Goal: Complete application form

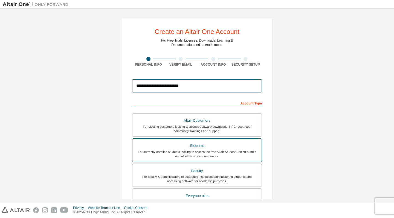
type input "**********"
click at [180, 154] on div "For currently enrolled students looking to access the free Altair Student Editi…" at bounding box center [197, 154] width 123 height 9
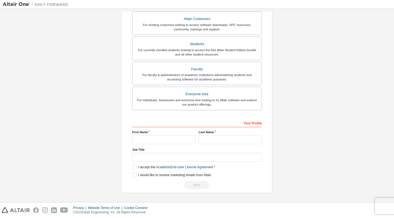
scroll to position [103, 0]
type input "*********"
type input "*"
type input "**********"
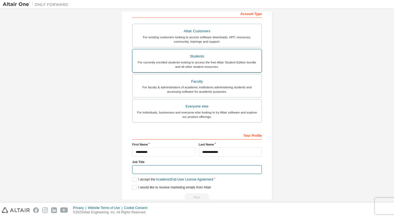
scroll to position [76, 0]
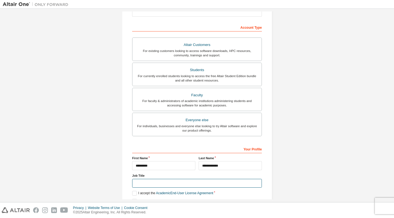
click at [255, 184] on input "text" at bounding box center [197, 183] width 130 height 9
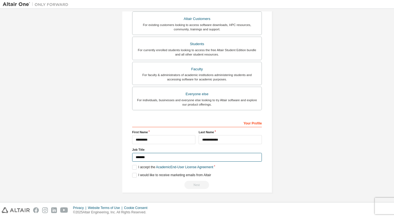
scroll to position [101, 0]
type input "*******"
click at [152, 167] on label "I accept the Academic End-User License Agreement" at bounding box center [172, 167] width 81 height 5
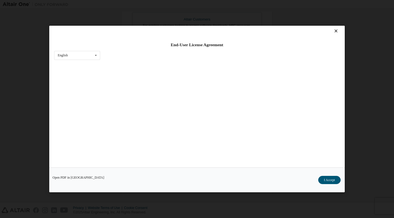
scroll to position [2, 0]
click at [331, 184] on div "Open PDF in New Tab I Accept" at bounding box center [196, 179] width 295 height 25
click at [331, 178] on button "I Accept" at bounding box center [329, 180] width 22 height 8
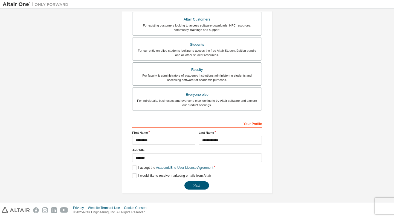
click at [137, 172] on div "**********" at bounding box center [197, 154] width 130 height 71
click at [138, 174] on label "I would like to receive marketing emails from Altair" at bounding box center [171, 175] width 79 height 5
click at [195, 182] on button "Next" at bounding box center [196, 185] width 25 height 8
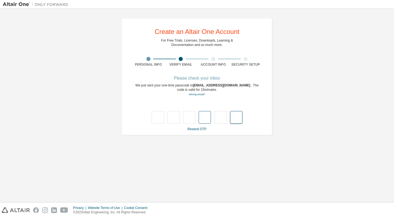
paste input "*"
type input "*"
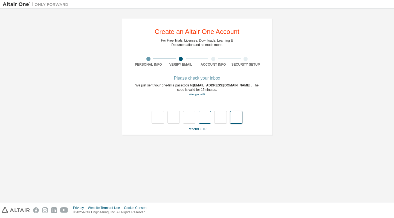
type input "*"
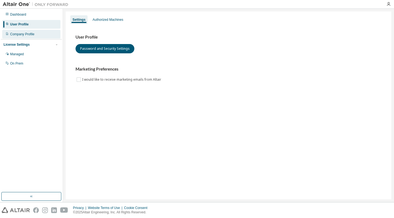
click at [40, 34] on div "Company Profile" at bounding box center [31, 34] width 58 height 9
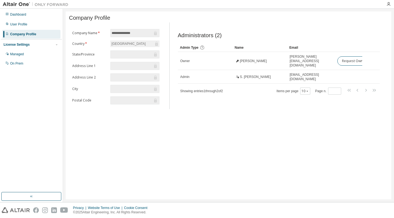
scroll to position [3, 0]
click at [33, 51] on div "Managed" at bounding box center [31, 54] width 58 height 9
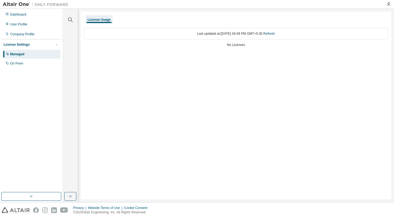
click at [30, 68] on div "License Settings Managed On Prem" at bounding box center [31, 53] width 61 height 29
click at [36, 63] on div "On Prem" at bounding box center [31, 63] width 58 height 9
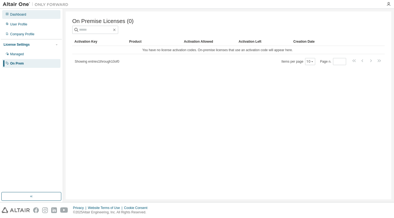
click at [30, 16] on div "Dashboard" at bounding box center [31, 14] width 58 height 9
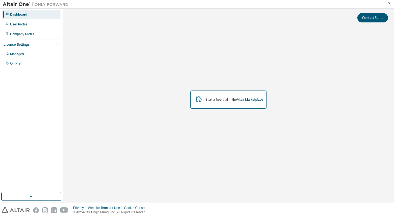
click at [30, 16] on div "Dashboard" at bounding box center [31, 14] width 58 height 9
click at [33, 25] on div "User Profile" at bounding box center [31, 24] width 58 height 9
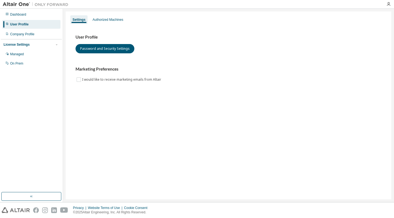
click at [17, 6] on img at bounding box center [37, 4] width 68 height 5
click at [24, 3] on img at bounding box center [37, 4] width 68 height 5
click at [387, 3] on icon "button" at bounding box center [388, 4] width 4 height 4
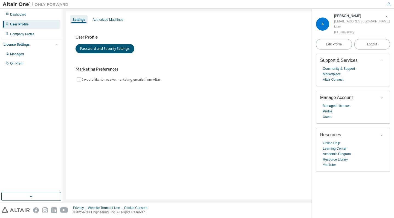
click at [301, 70] on h3 "Marketing Preferences" at bounding box center [228, 68] width 306 height 5
click at [386, 18] on icon "button" at bounding box center [386, 16] width 3 height 3
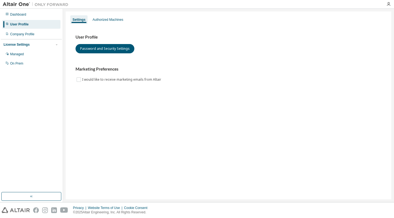
click at [44, 191] on div "Dashboard User Profile Company Profile License Settings Managed On Prem" at bounding box center [31, 101] width 61 height 182
click at [46, 193] on button "button" at bounding box center [31, 196] width 60 height 9
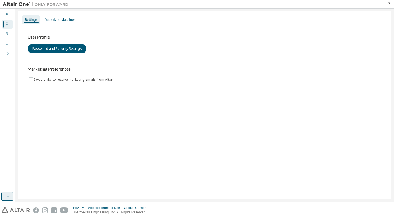
click at [7, 199] on button "button" at bounding box center [7, 196] width 12 height 9
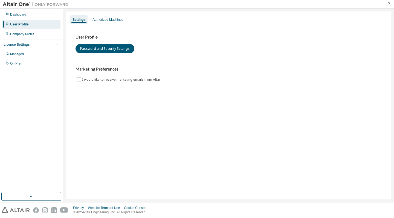
click at [27, 7] on div at bounding box center [35, 4] width 71 height 8
